Goal: Find specific page/section: Find specific page/section

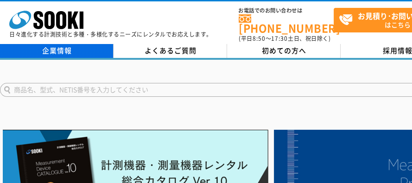
click at [61, 48] on link "企業情報" at bounding box center [57, 51] width 114 height 14
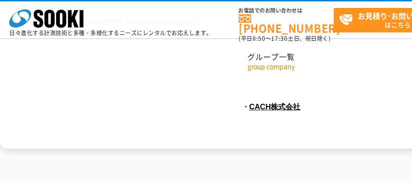
scroll to position [4399, 0]
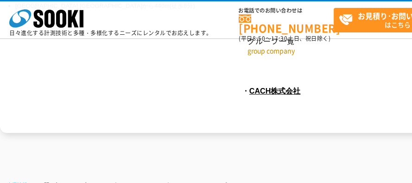
click at [8, 182] on link "企業情報" at bounding box center [17, 185] width 20 height 6
